Goal: Information Seeking & Learning: Compare options

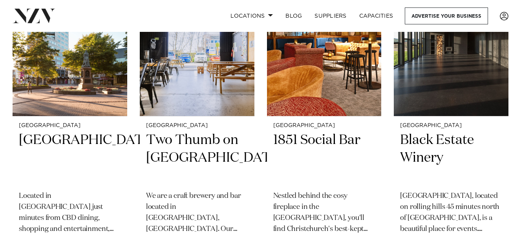
scroll to position [707, 0]
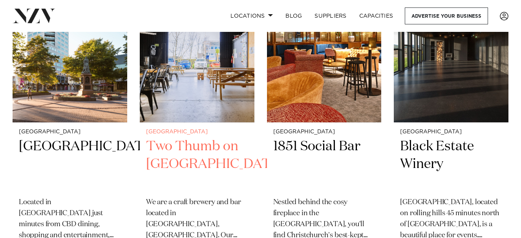
click at [186, 162] on h2 "Two Thumb on [GEOGRAPHIC_DATA]" at bounding box center [197, 163] width 102 height 53
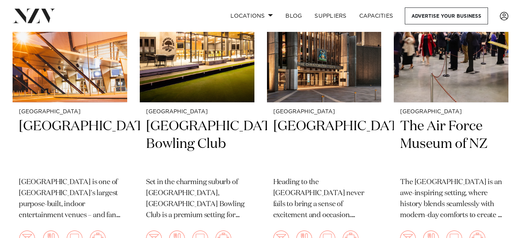
scroll to position [1335, 0]
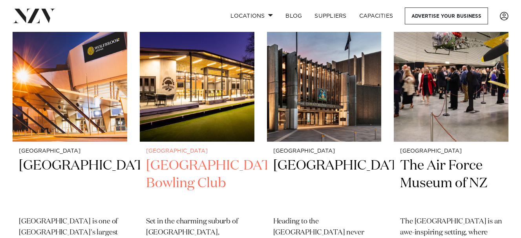
click at [208, 81] on img at bounding box center [197, 65] width 115 height 154
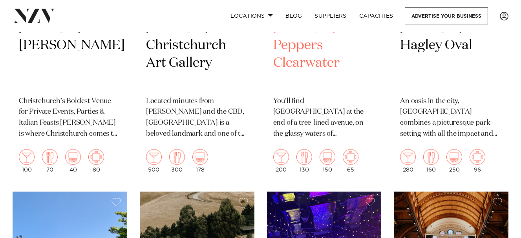
scroll to position [1649, 0]
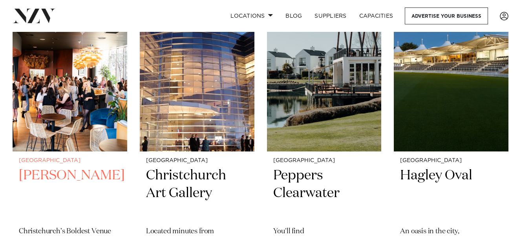
click at [86, 111] on img at bounding box center [70, 75] width 115 height 154
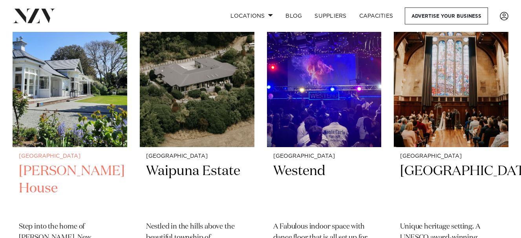
scroll to position [1963, 0]
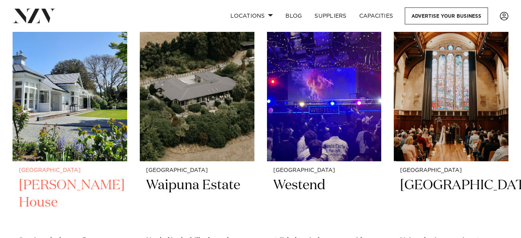
click at [60, 137] on img at bounding box center [70, 84] width 115 height 154
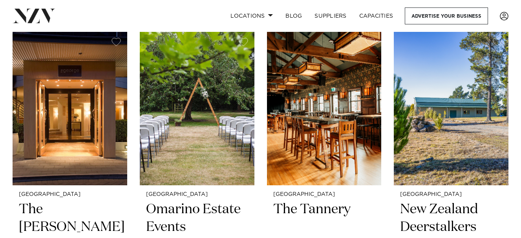
scroll to position [2277, 0]
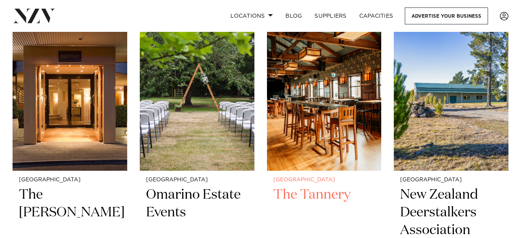
click at [320, 100] on img at bounding box center [324, 94] width 115 height 154
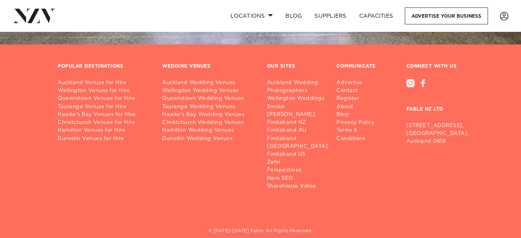
scroll to position [2891, 0]
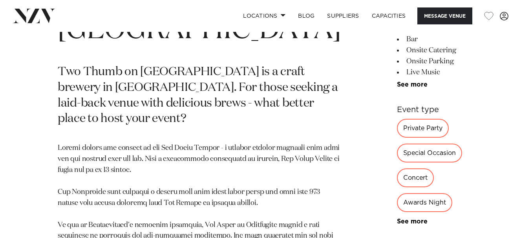
scroll to position [236, 0]
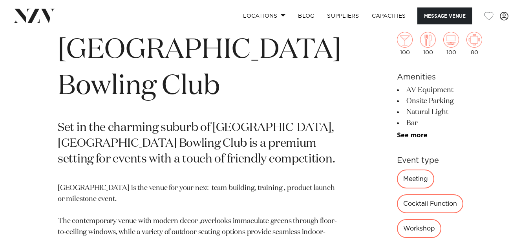
scroll to position [157, 0]
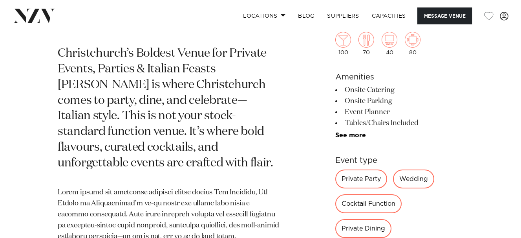
scroll to position [157, 0]
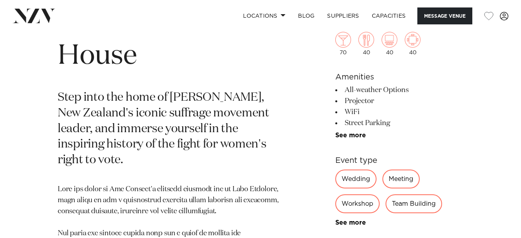
scroll to position [236, 0]
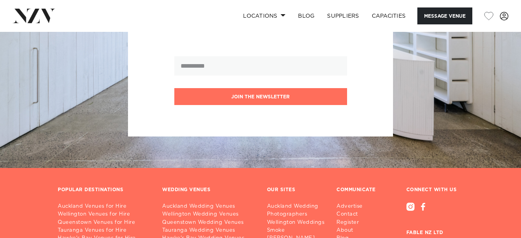
scroll to position [1060, 0]
